Goal: Navigation & Orientation: Go to known website

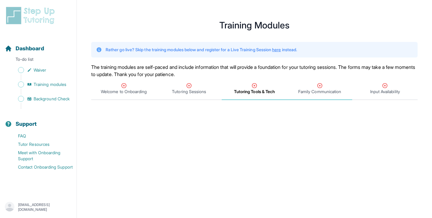
click at [315, 93] on span "Family Communication" at bounding box center [319, 92] width 43 height 6
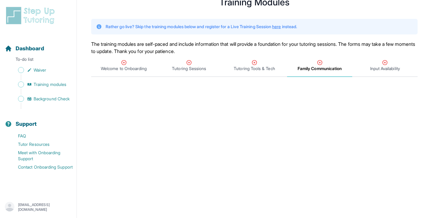
scroll to position [22, 0]
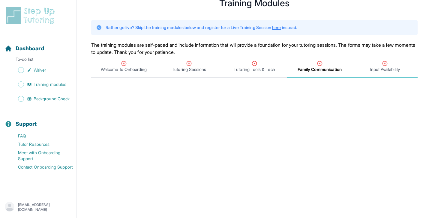
click at [392, 68] on span "Input Availability" at bounding box center [385, 70] width 30 height 6
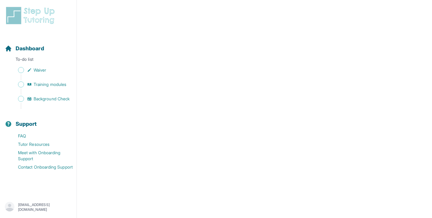
scroll to position [229, 0]
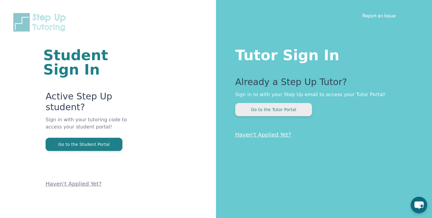
click at [261, 112] on button "Go to the Tutor Portal" at bounding box center [273, 109] width 77 height 13
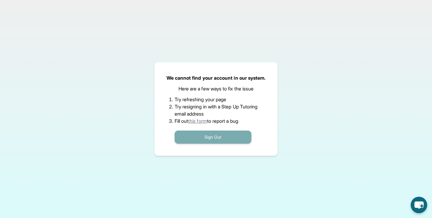
click at [235, 139] on button "Sign Out" at bounding box center [213, 137] width 77 height 13
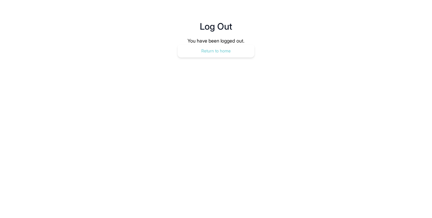
click at [229, 55] on button "Return to home" at bounding box center [216, 50] width 77 height 13
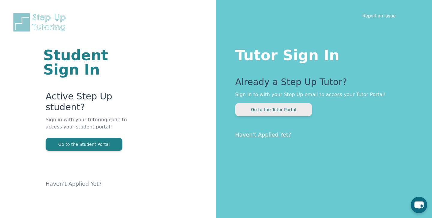
click at [278, 109] on button "Go to the Tutor Portal" at bounding box center [273, 109] width 77 height 13
click at [274, 113] on button "Go to the Tutor Portal" at bounding box center [273, 109] width 77 height 13
click at [249, 112] on button "Go to the Tutor Portal" at bounding box center [273, 109] width 77 height 13
click at [282, 108] on button "Go to the Tutor Portal" at bounding box center [273, 109] width 77 height 13
